Goal: Information Seeking & Learning: Learn about a topic

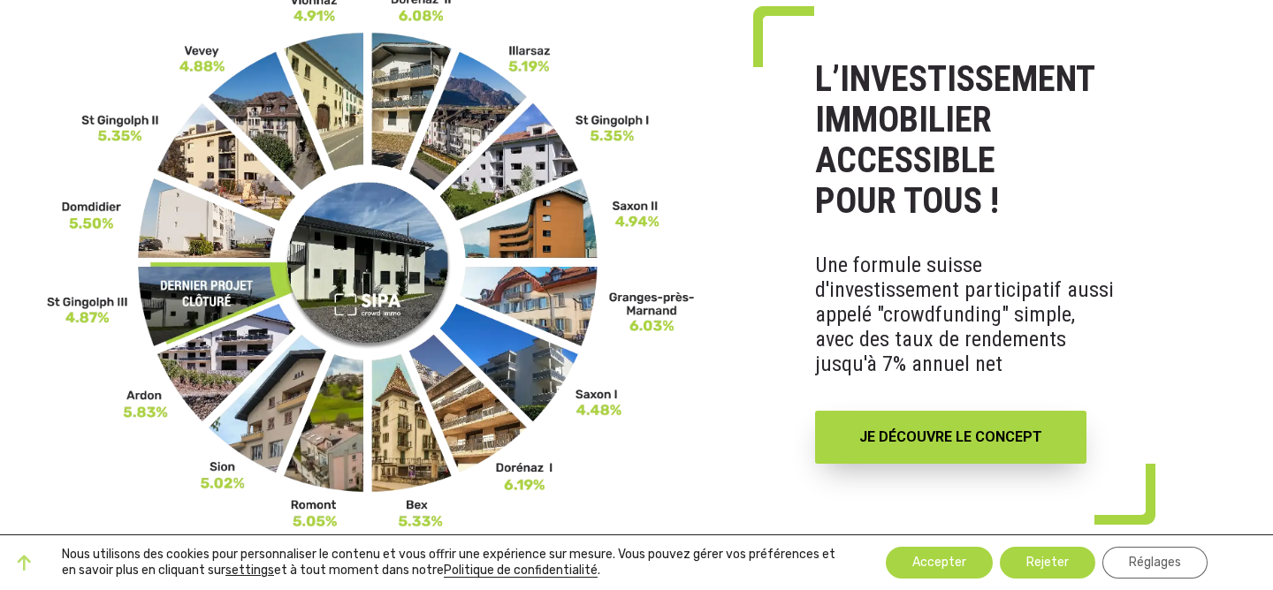
scroll to position [167, 0]
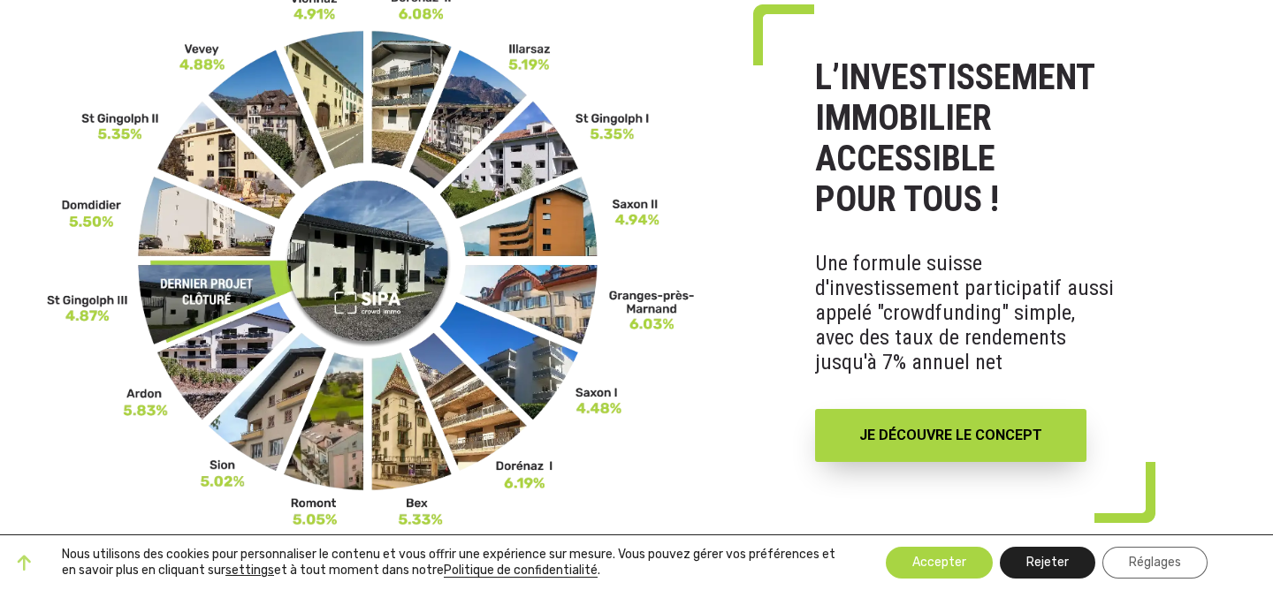
click at [1037, 557] on button "Rejeter" at bounding box center [1047, 563] width 95 height 32
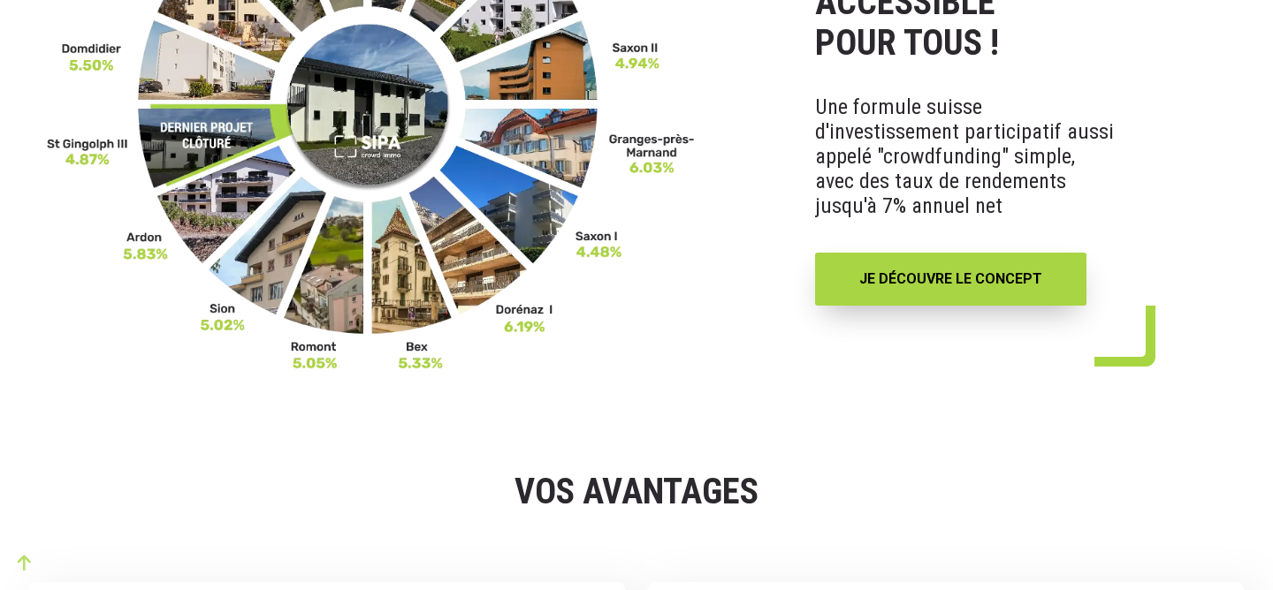
scroll to position [297, 0]
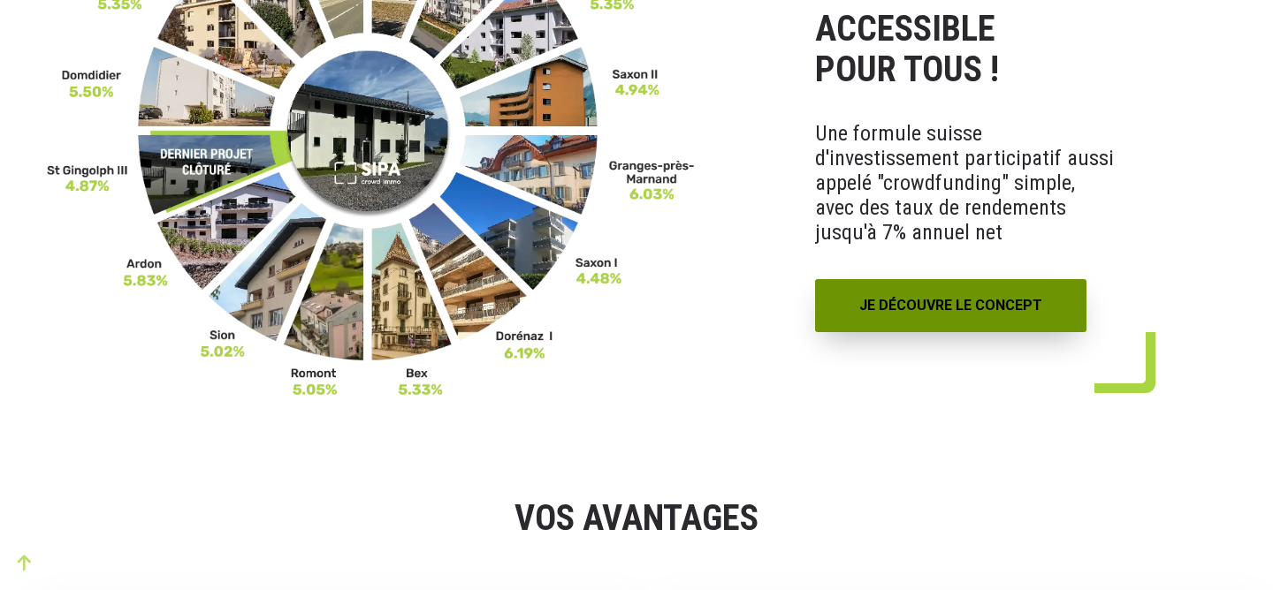
click at [925, 300] on link "JE DÉCOUVRE LE CONCEPT" at bounding box center [950, 305] width 271 height 53
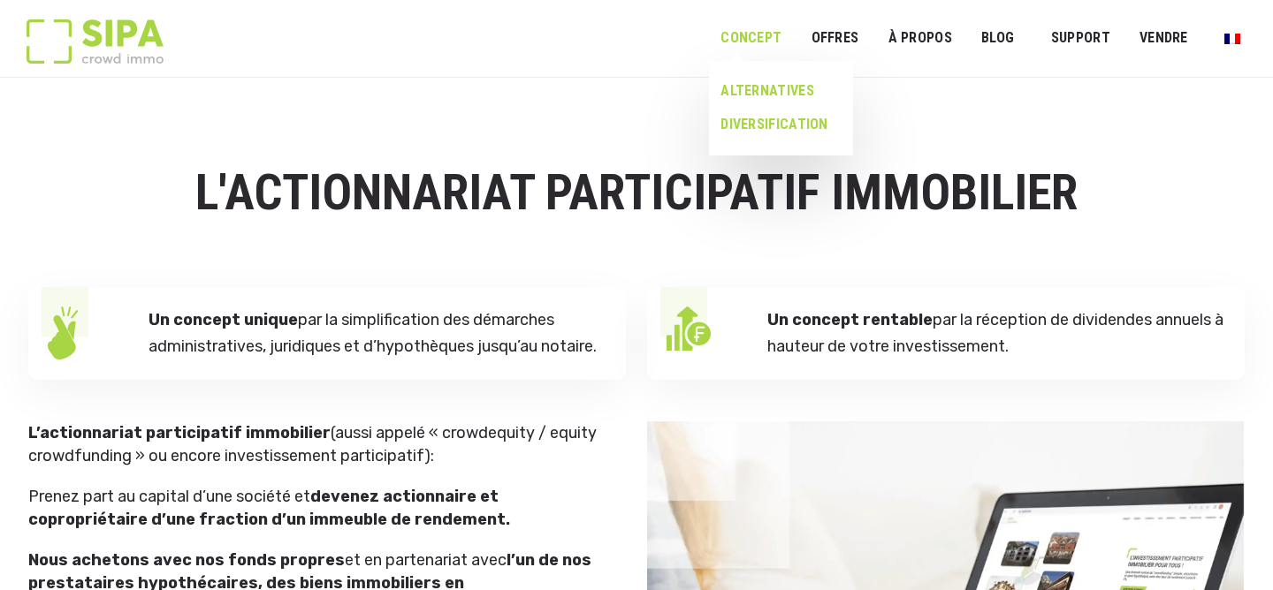
click at [785, 88] on link "ALTERNATIVES" at bounding box center [774, 91] width 131 height 34
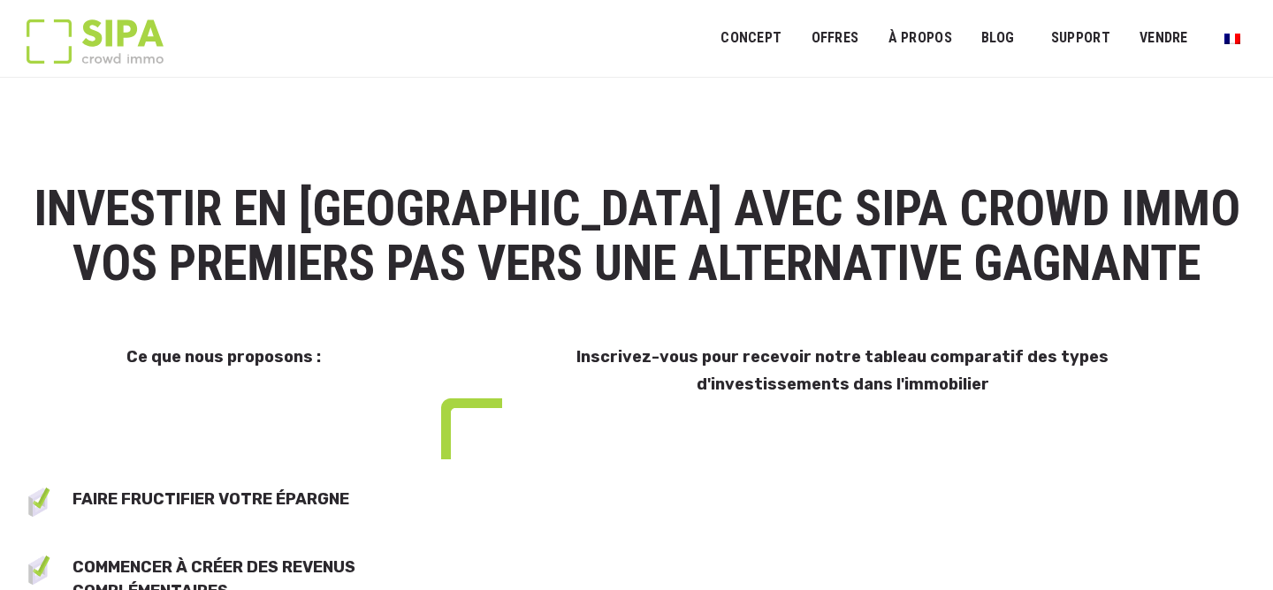
select select "**"
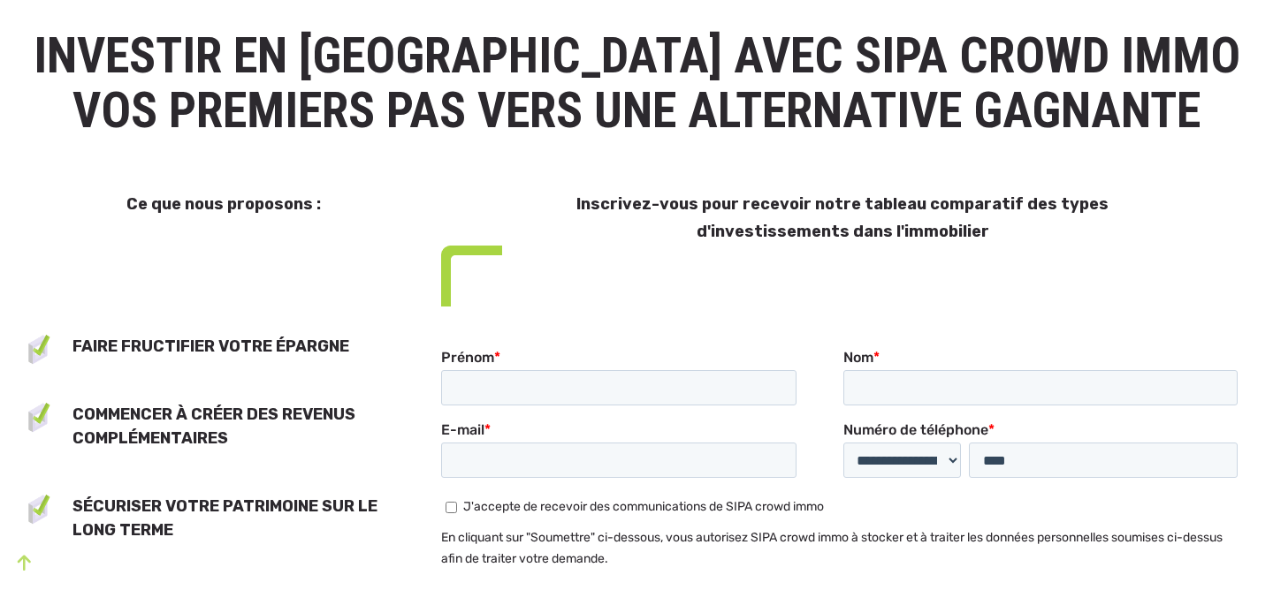
scroll to position [187, 0]
